Goal: Share content: Share content

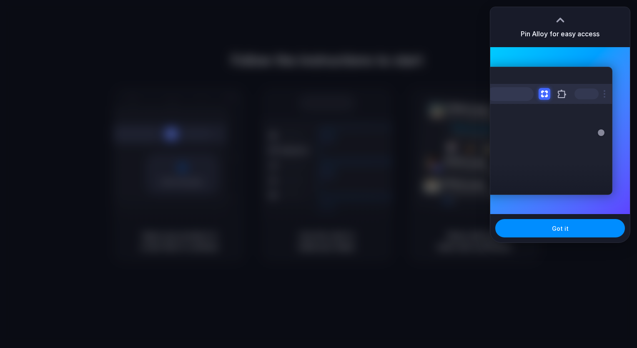
click at [301, 12] on div at bounding box center [318, 174] width 637 height 348
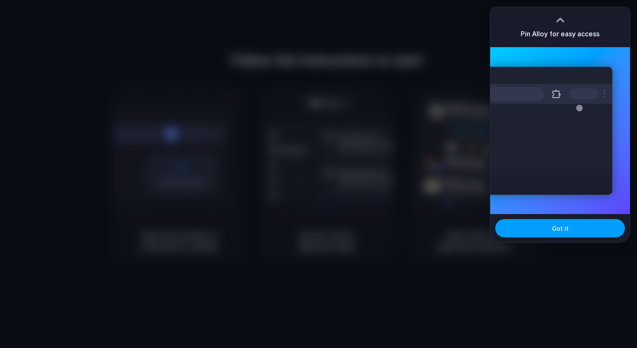
click at [577, 225] on button "Got it" at bounding box center [561, 228] width 130 height 18
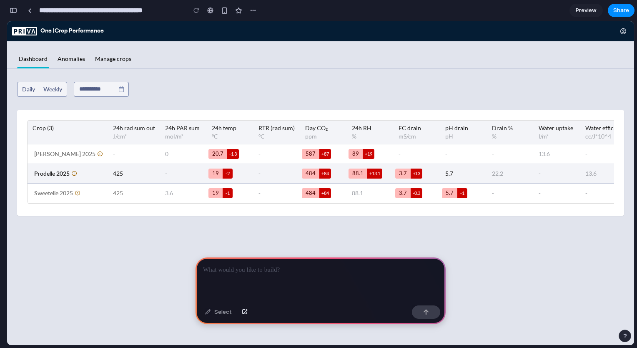
click at [134, 173] on td "425" at bounding box center [134, 174] width 52 height 20
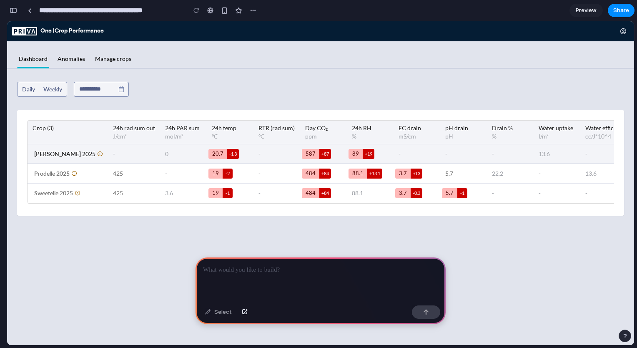
click at [165, 155] on span "0" at bounding box center [166, 154] width 3 height 10
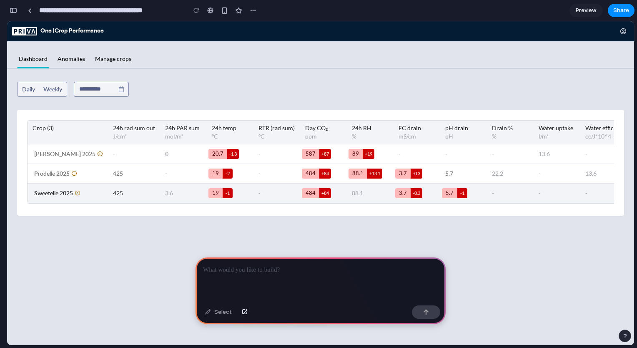
click at [165, 195] on div "3.6" at bounding box center [183, 193] width 37 height 10
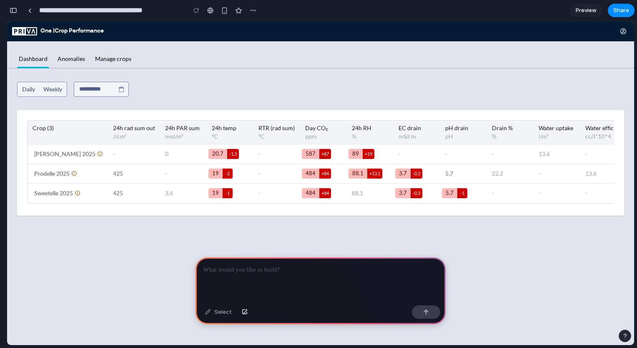
click at [301, 272] on div at bounding box center [321, 279] width 250 height 45
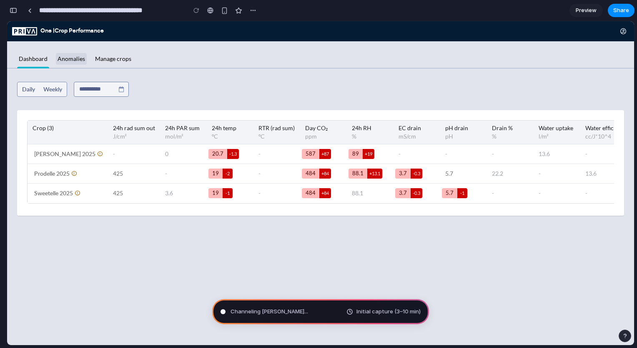
click at [72, 58] on link "Anomalies" at bounding box center [71, 59] width 31 height 17
click at [108, 55] on link "Manage crops" at bounding box center [113, 59] width 40 height 17
click at [83, 59] on link "Anomalies" at bounding box center [71, 59] width 31 height 17
click at [45, 93] on span "Weekly" at bounding box center [53, 89] width 26 height 13
click at [32, 91] on span "Daily" at bounding box center [28, 89] width 13 height 7
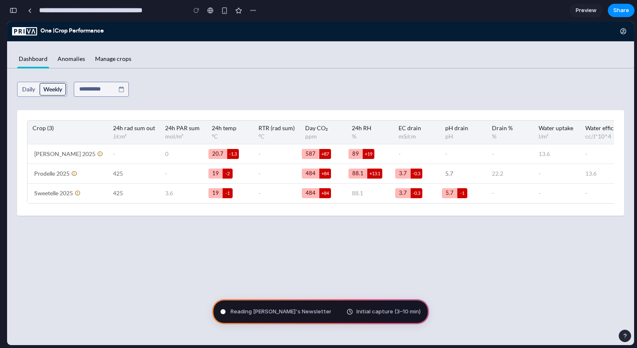
click at [50, 88] on span "Weekly" at bounding box center [52, 89] width 19 height 7
click at [102, 89] on input "text" at bounding box center [101, 89] width 55 height 15
click at [121, 89] on div at bounding box center [101, 89] width 55 height 15
click at [249, 9] on button "button" at bounding box center [253, 10] width 13 height 13
drag, startPoint x: 218, startPoint y: 35, endPoint x: 211, endPoint y: 12, distance: 24.4
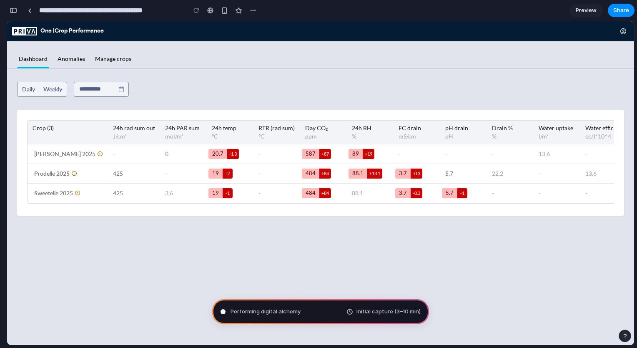
click at [218, 35] on div "Duplicate Delete" at bounding box center [318, 174] width 637 height 348
click at [15, 10] on div "button" at bounding box center [14, 11] width 8 height 6
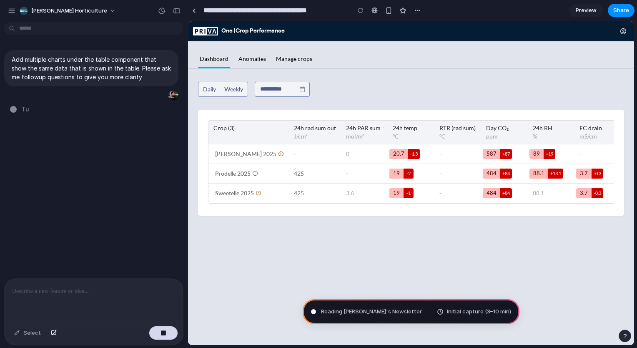
type input "**********"
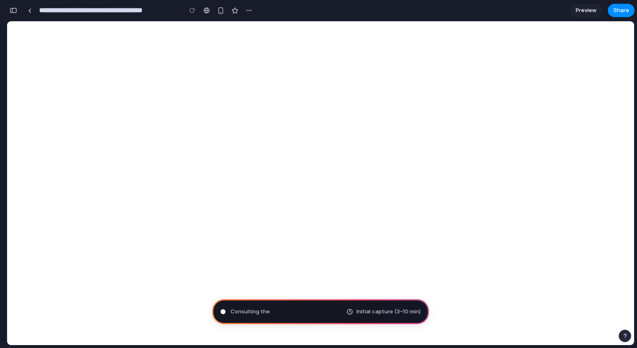
scroll to position [378, 0]
click at [13, 8] on div "button" at bounding box center [14, 11] width 8 height 6
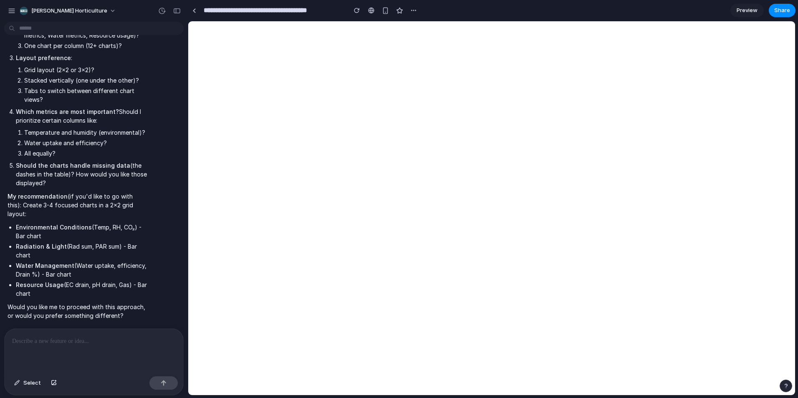
scroll to position [301, 0]
click at [112, 344] on div at bounding box center [94, 351] width 179 height 44
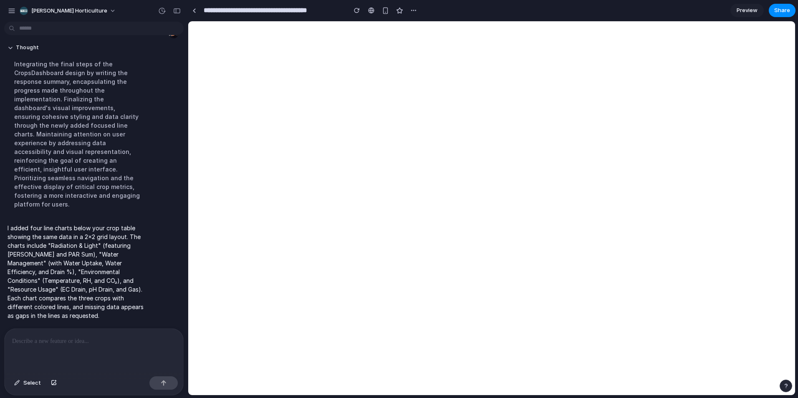
scroll to position [695, 0]
click at [174, 10] on div "button" at bounding box center [177, 11] width 8 height 6
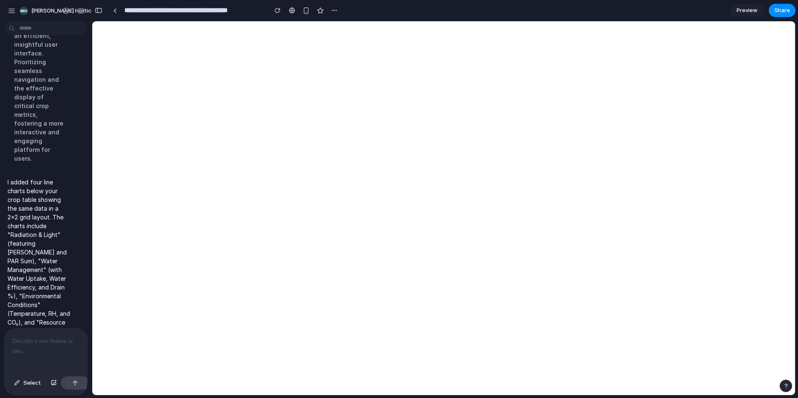
scroll to position [1711, 0]
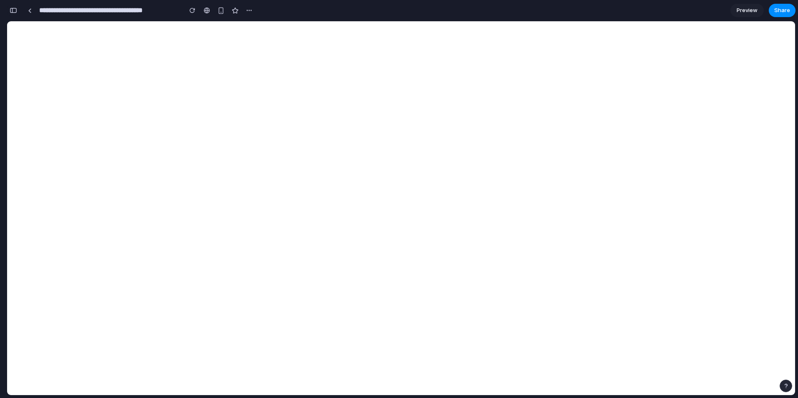
click at [10, 11] on div "button" at bounding box center [14, 11] width 8 height 6
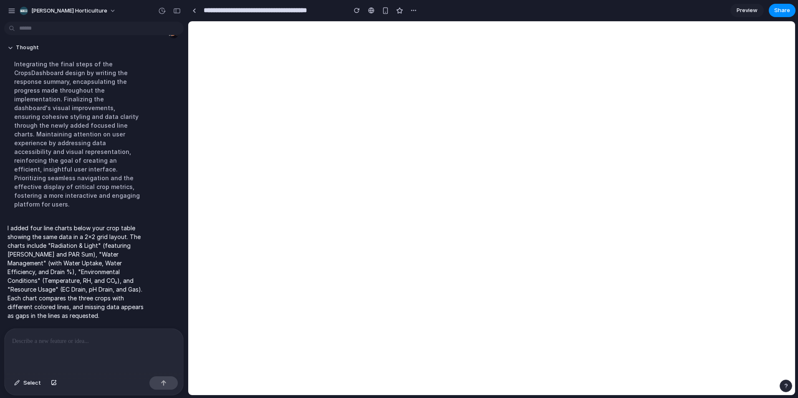
scroll to position [695, 0]
click at [53, 348] on div at bounding box center [94, 351] width 179 height 44
click at [73, 348] on div at bounding box center [94, 351] width 179 height 44
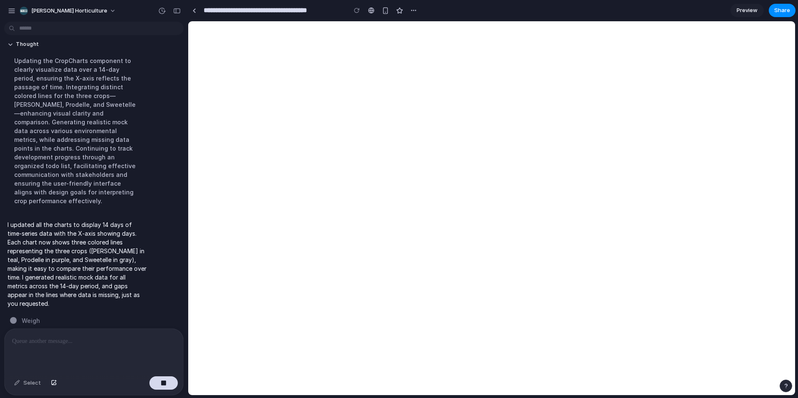
scroll to position [907, 0]
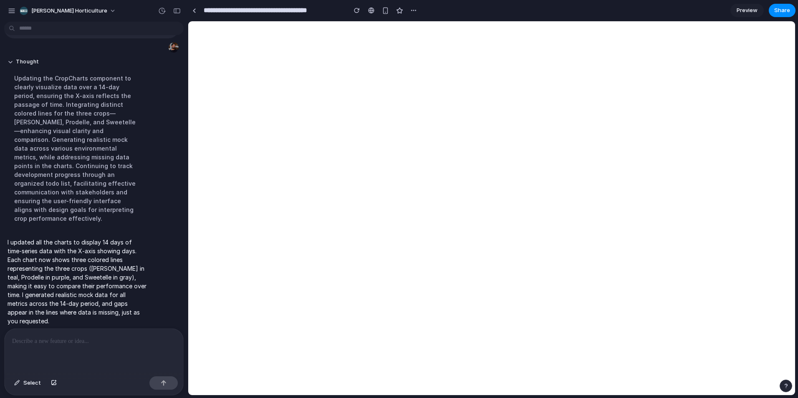
click at [53, 343] on div at bounding box center [94, 351] width 179 height 44
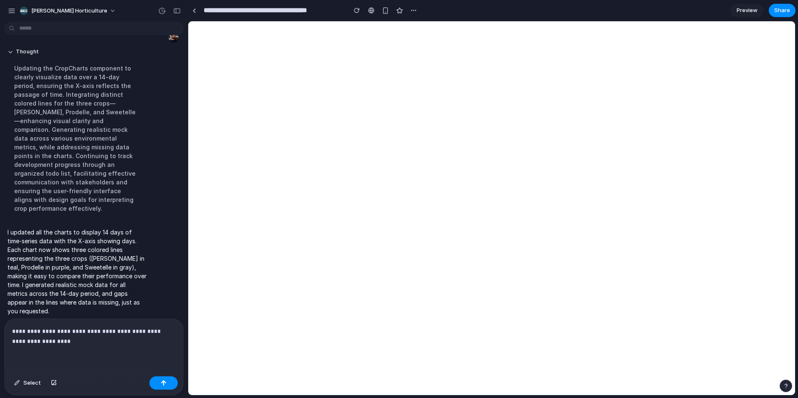
click at [78, 327] on p "**********" at bounding box center [92, 336] width 160 height 20
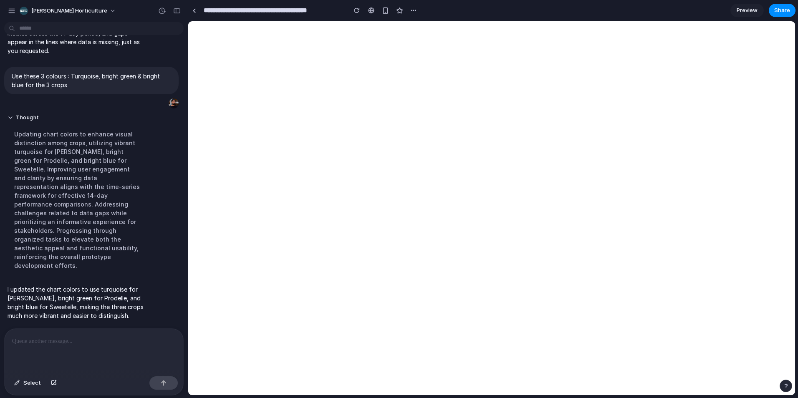
scroll to position [1018, 0]
click at [637, 8] on span "Share" at bounding box center [782, 10] width 16 height 8
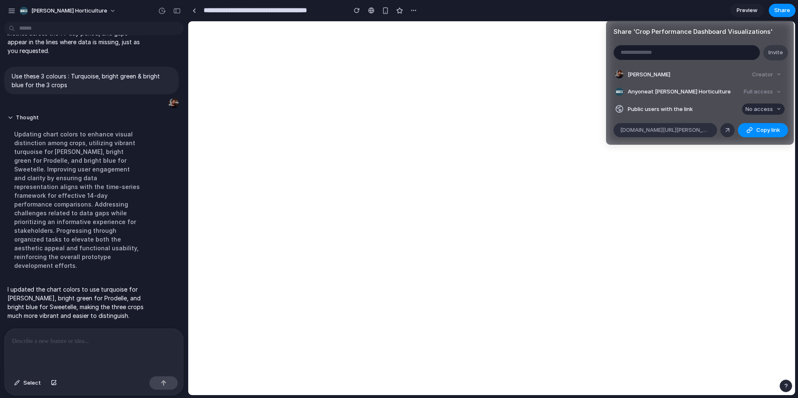
click at [637, 109] on span "No access" at bounding box center [759, 109] width 28 height 8
click at [637, 90] on div "No access Full access" at bounding box center [399, 199] width 798 height 398
click at [637, 129] on button "Copy link" at bounding box center [763, 130] width 50 height 14
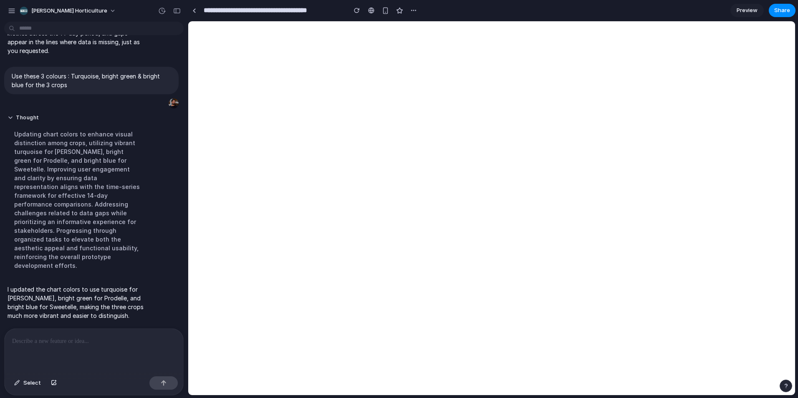
click at [637, 8] on div "Share ' Crop Performance Dashboard Visualizations ' Invite Prathamesh Patalay C…" at bounding box center [399, 199] width 798 height 398
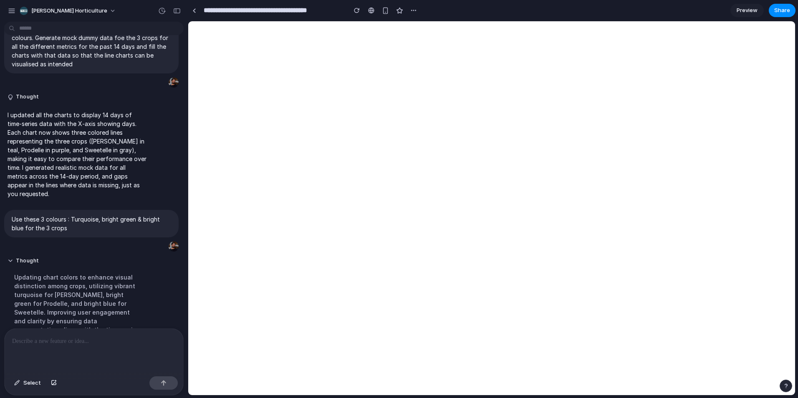
scroll to position [851, 0]
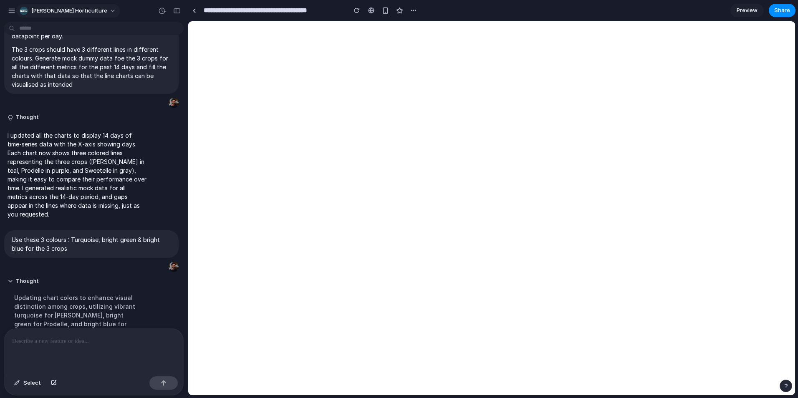
click at [44, 9] on span "Priva Horticulture" at bounding box center [69, 11] width 76 height 8
click at [13, 11] on div "Settings Invite members Change theme Sign out" at bounding box center [399, 199] width 798 height 398
click at [13, 11] on div "button" at bounding box center [12, 11] width 8 height 8
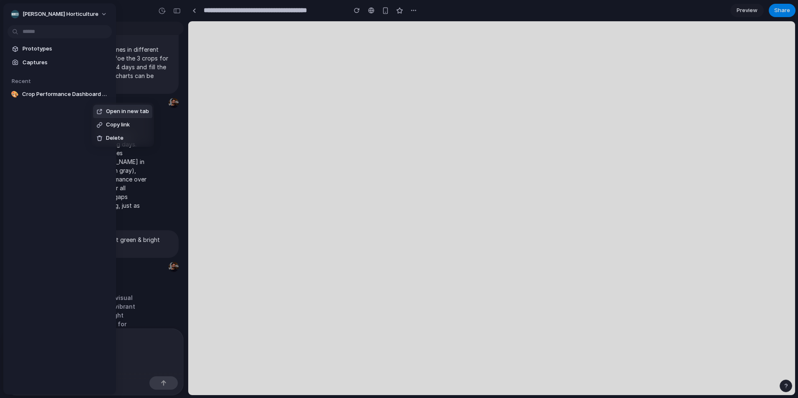
click at [99, 92] on body "Priva Horticulture Add multiple charts under the table component that show the …" at bounding box center [399, 199] width 798 height 398
click at [58, 146] on div "Open in new tab Copy link Delete" at bounding box center [399, 199] width 798 height 398
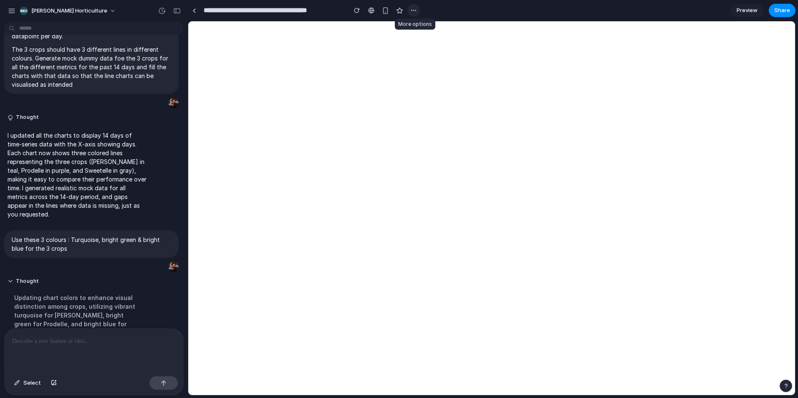
click at [411, 8] on div "button" at bounding box center [413, 10] width 7 height 7
click at [458, 6] on div "Duplicate Delete" at bounding box center [399, 199] width 798 height 398
